Goal: Task Accomplishment & Management: Manage account settings

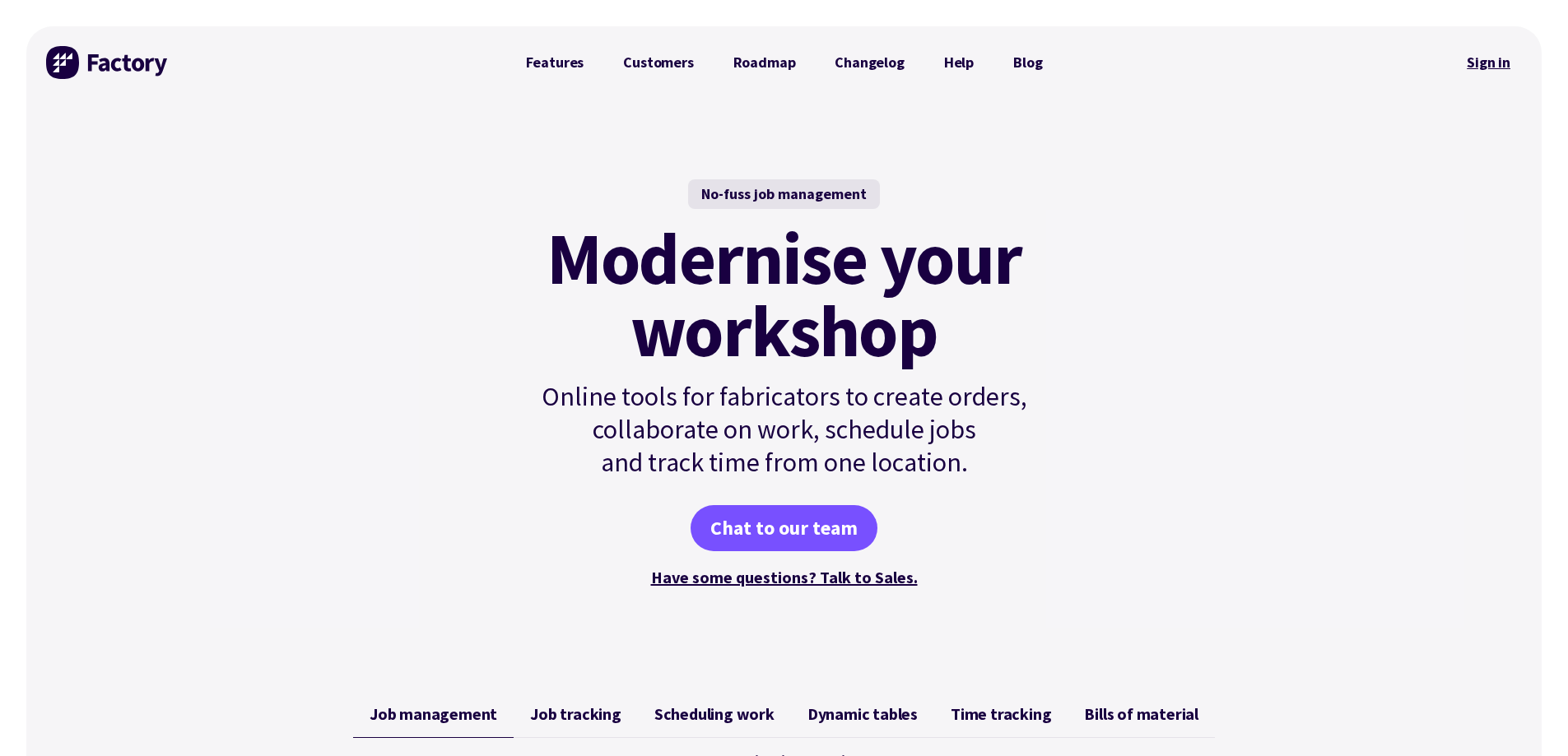
click at [1486, 64] on link "Sign in" at bounding box center [1488, 63] width 66 height 38
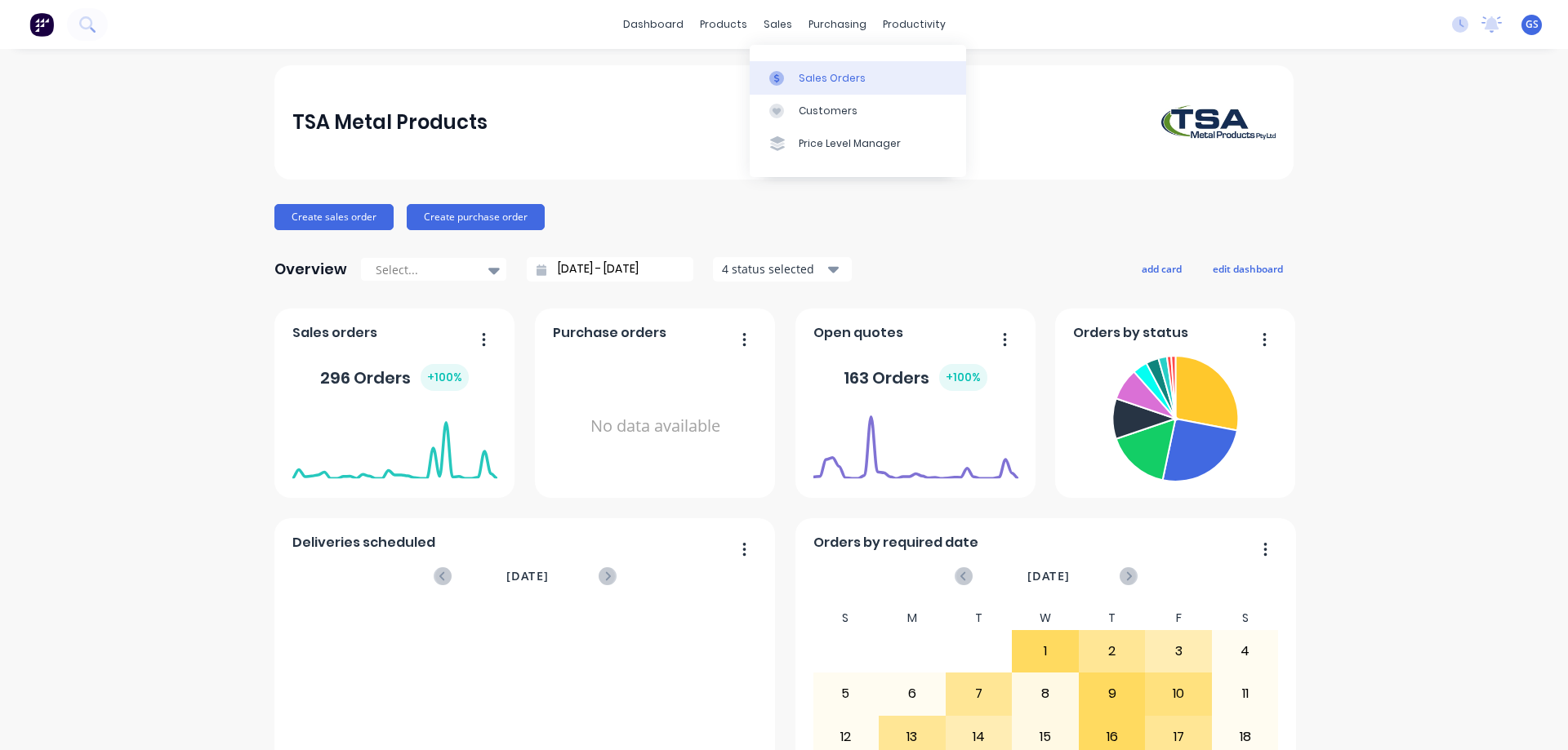
click at [799, 79] on div "Sales Orders" at bounding box center [832, 78] width 67 height 15
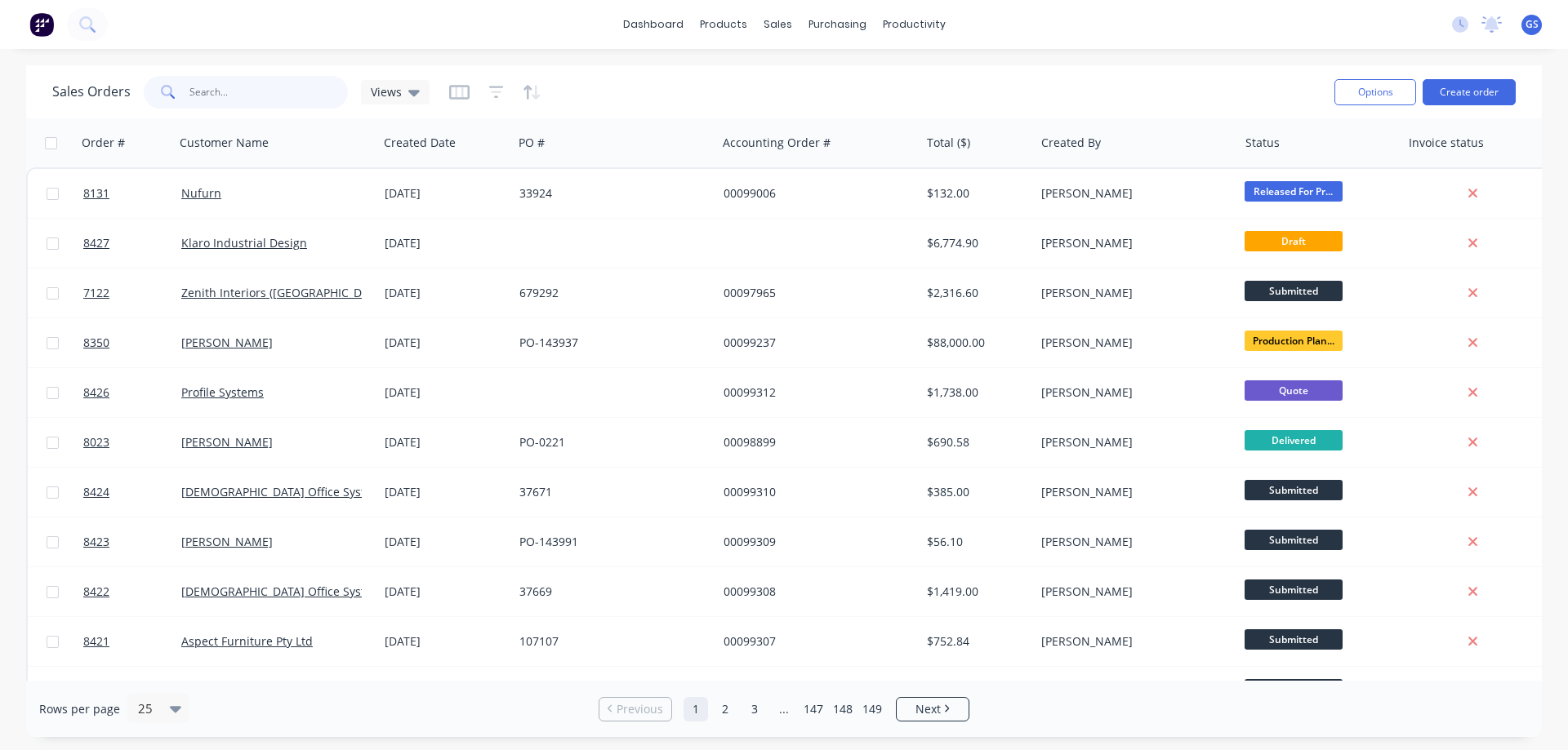
click at [218, 94] on input "text" at bounding box center [270, 92] width 159 height 33
type input "99166"
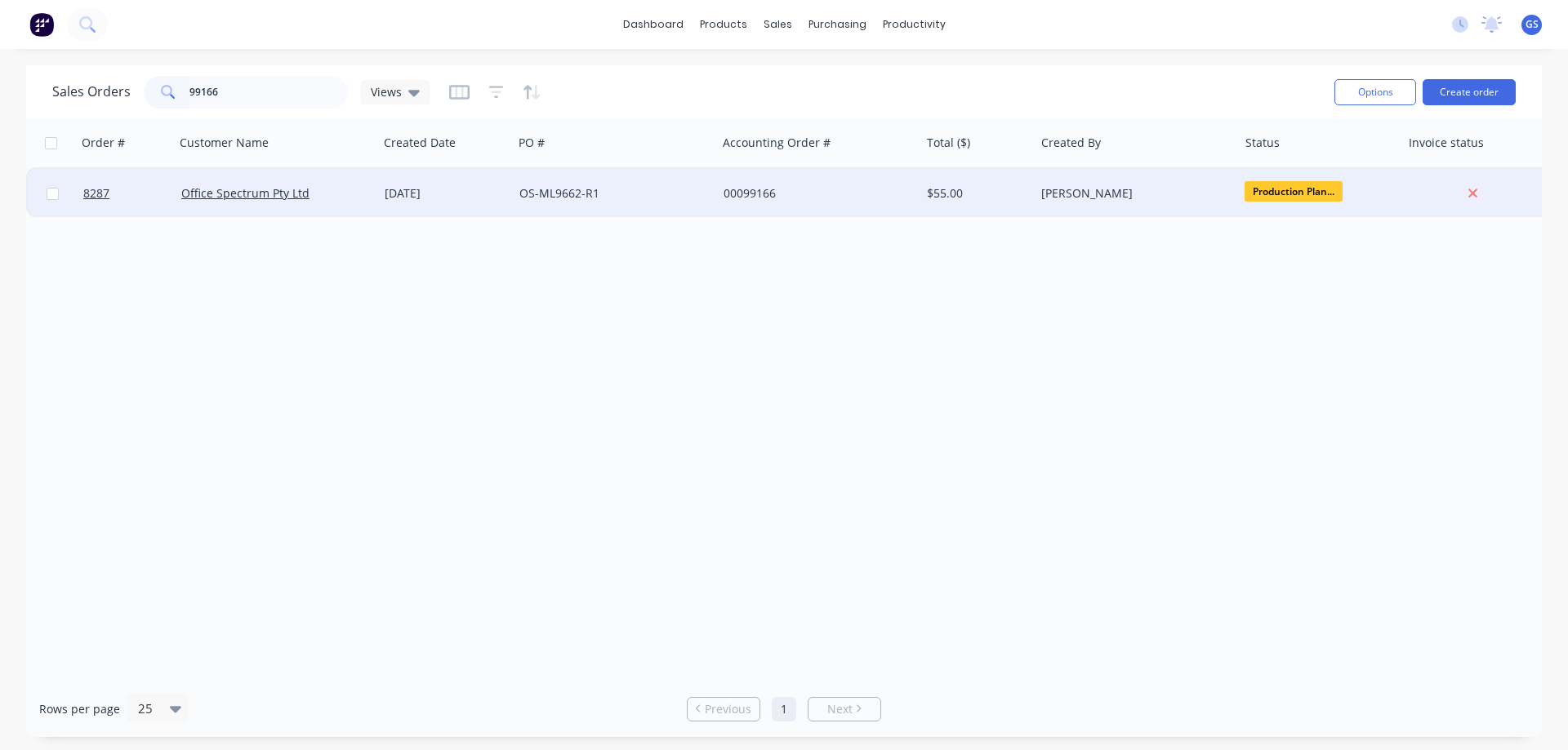
click at [294, 209] on div "Office Spectrum Pty Ltd" at bounding box center [276, 194] width 203 height 49
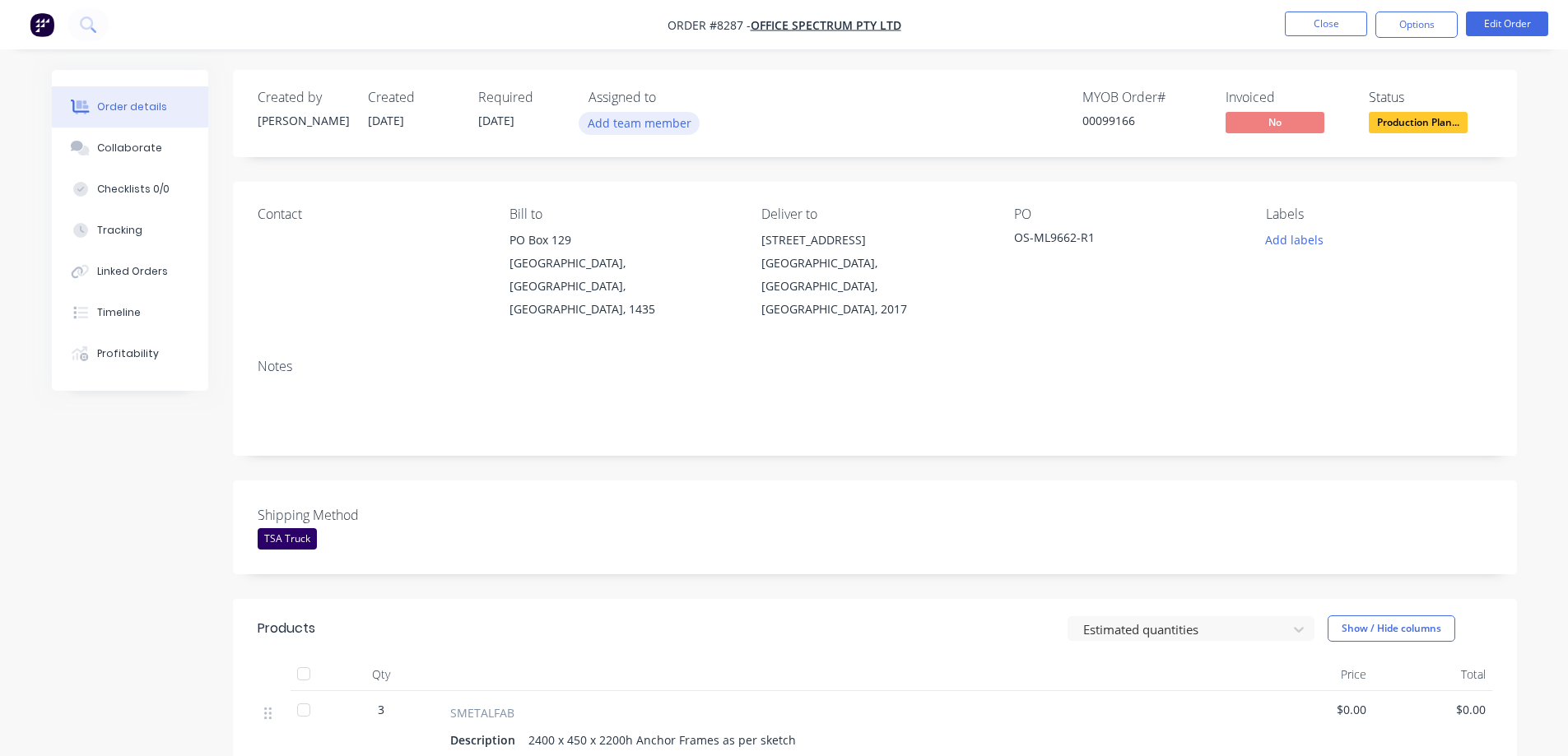
click at [637, 127] on button "Add team member" at bounding box center [639, 123] width 121 height 22
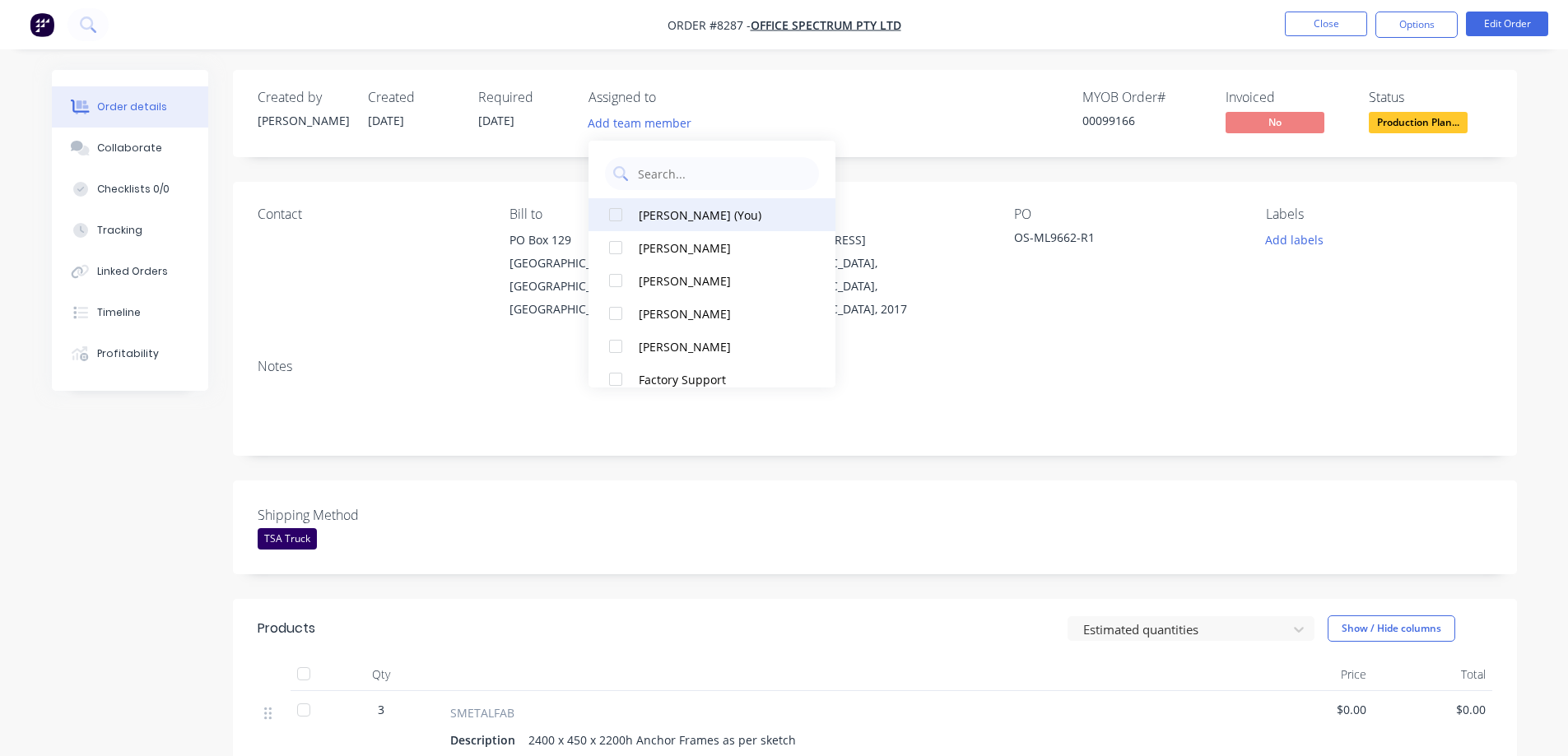
click at [634, 211] on button "[PERSON_NAME] (You)" at bounding box center [712, 214] width 247 height 33
click at [460, 182] on div "Contact Bill to [GEOGRAPHIC_DATA], [GEOGRAPHIC_DATA], 1435 Deliver to [STREET_A…" at bounding box center [875, 264] width 1284 height 164
